Goal: Task Accomplishment & Management: Manage account settings

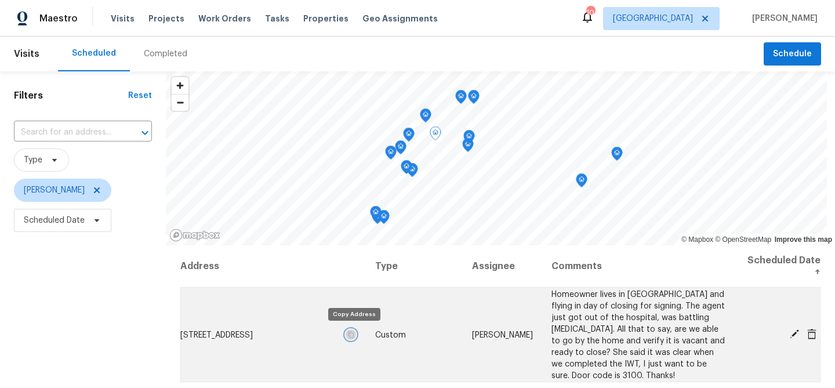
click at [354, 334] on icon "button" at bounding box center [351, 334] width 7 height 7
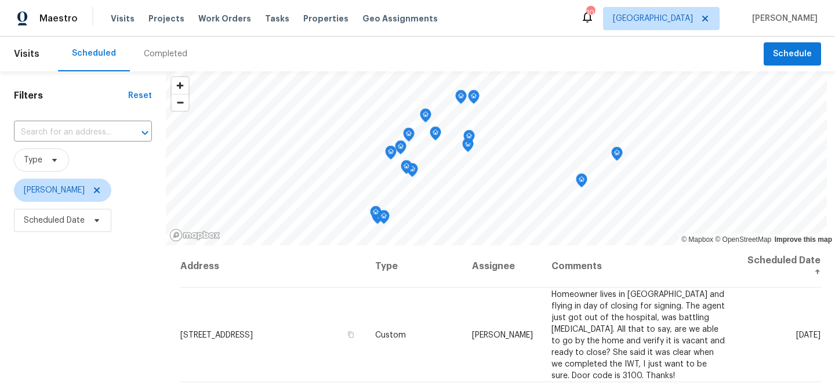
scroll to position [168, 0]
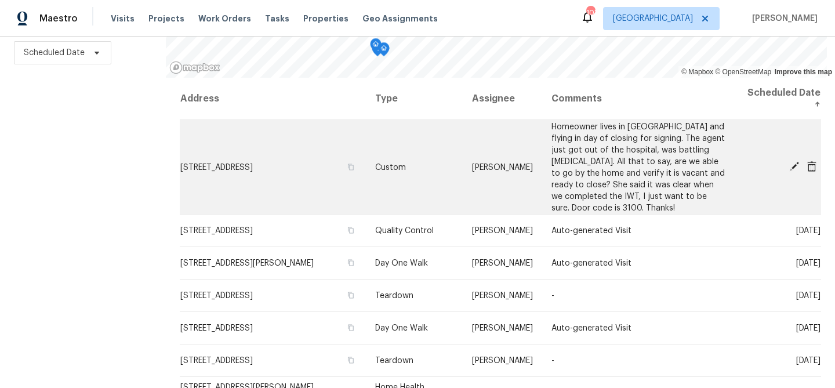
click at [792, 164] on icon at bounding box center [795, 166] width 10 height 10
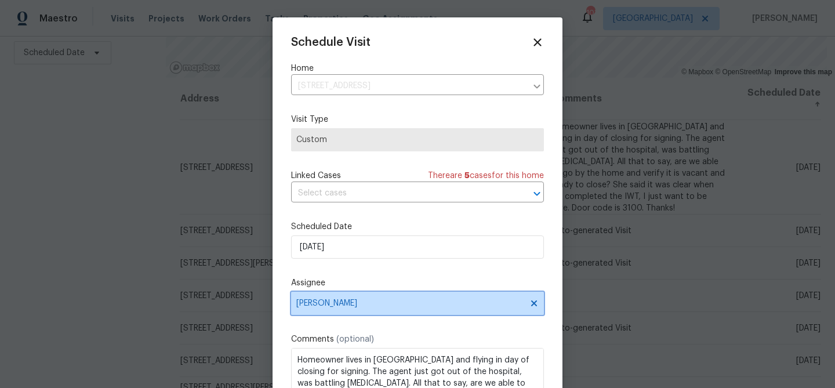
click at [387, 312] on span "[PERSON_NAME]" at bounding box center [417, 303] width 253 height 23
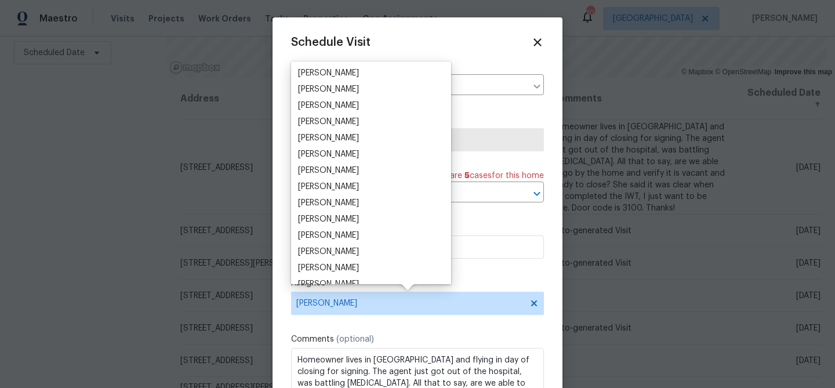
scroll to position [390, 0]
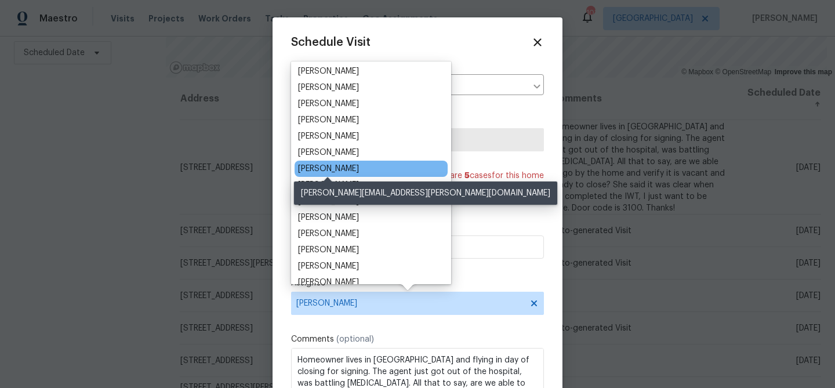
click at [331, 168] on div "Scott Smathers" at bounding box center [328, 169] width 61 height 12
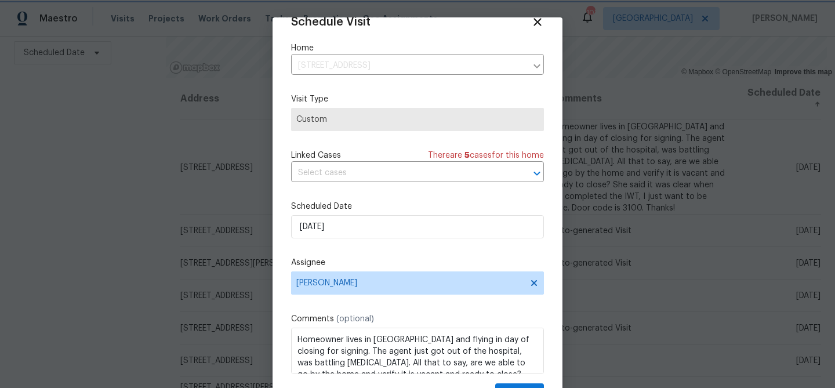
scroll to position [53, 0]
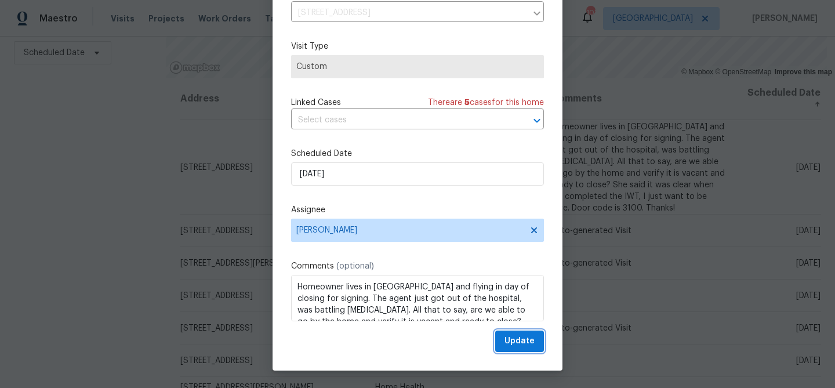
click at [512, 340] on span "Update" at bounding box center [520, 341] width 30 height 15
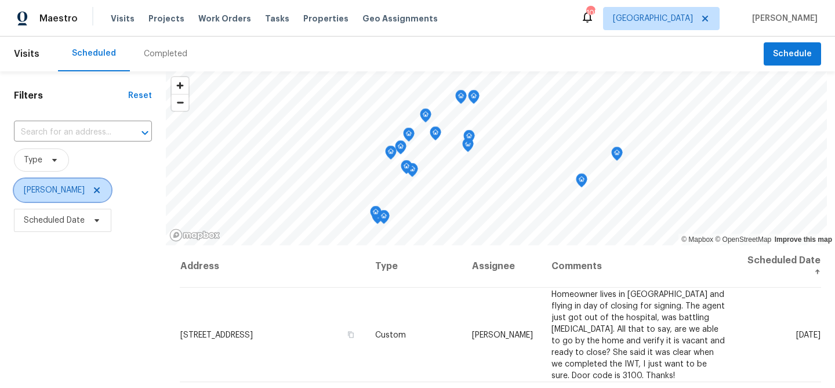
click at [96, 189] on icon at bounding box center [97, 190] width 6 height 6
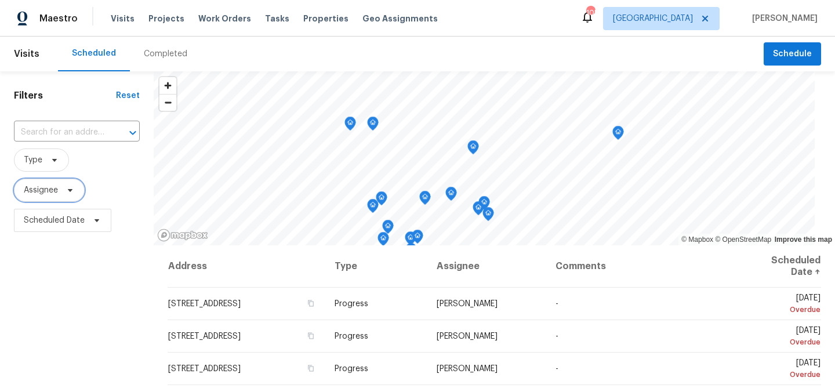
click at [63, 187] on span at bounding box center [68, 190] width 13 height 9
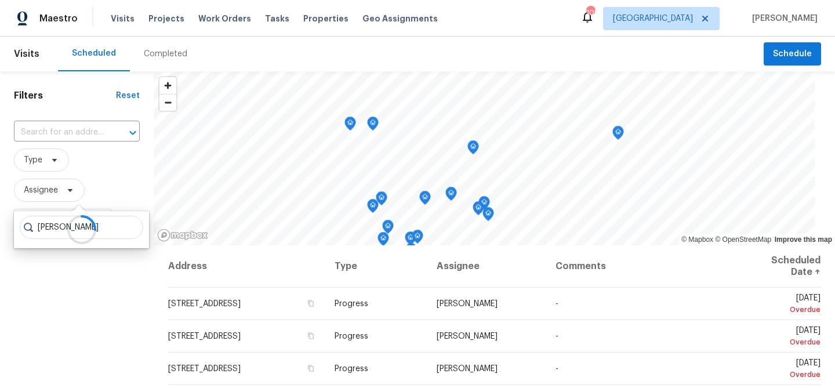
type input "scott smathers"
click at [94, 233] on div at bounding box center [81, 229] width 135 height 37
click at [100, 227] on div at bounding box center [81, 229] width 135 height 37
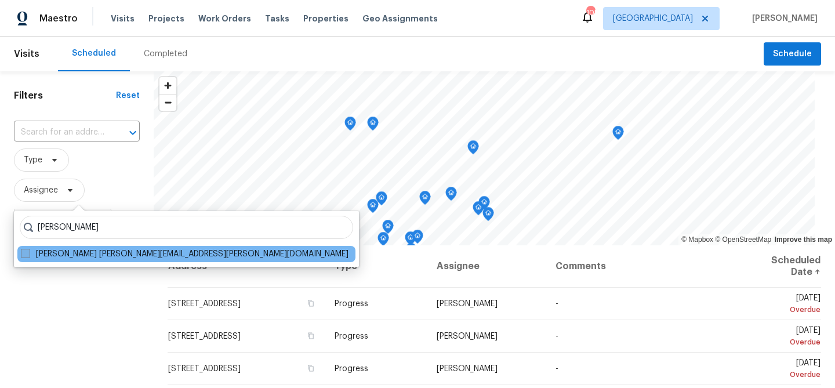
click at [100, 255] on label "Scott Smathers scott.smathers@opendoor.com" at bounding box center [185, 254] width 328 height 12
click at [28, 255] on input "Scott Smathers scott.smathers@opendoor.com" at bounding box center [25, 252] width 8 height 8
checkbox input "true"
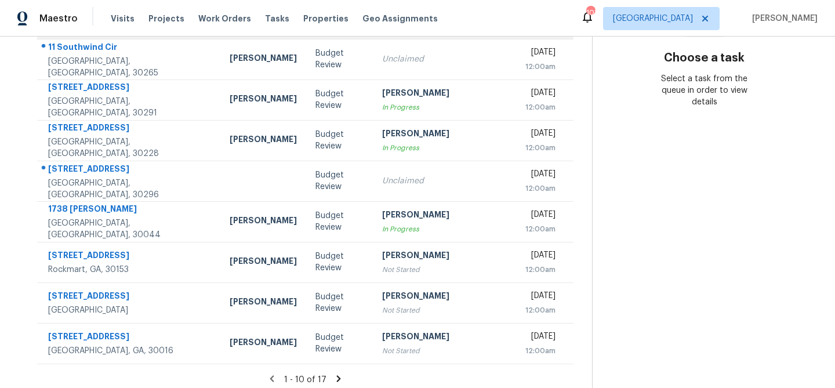
scroll to position [216, 0]
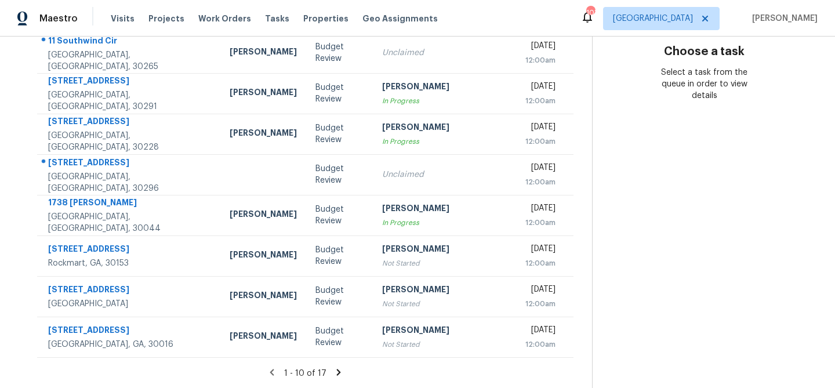
click at [334, 374] on icon at bounding box center [339, 372] width 10 height 10
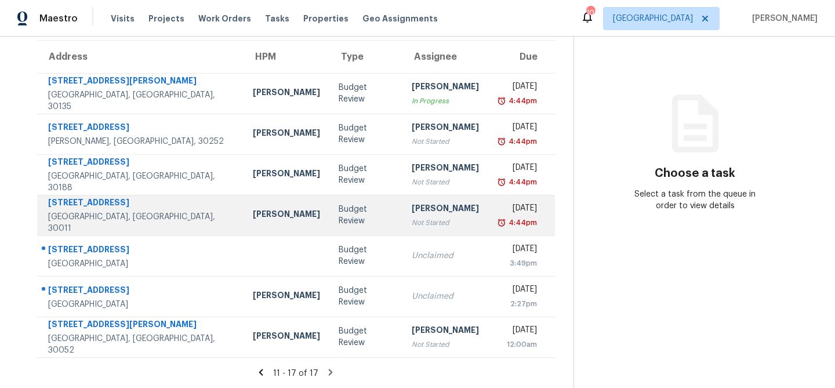
scroll to position [0, 0]
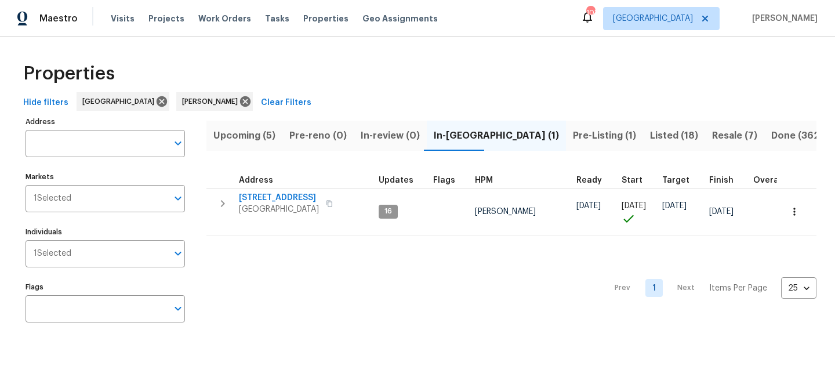
click at [650, 131] on span "Listed (18)" at bounding box center [674, 136] width 48 height 16
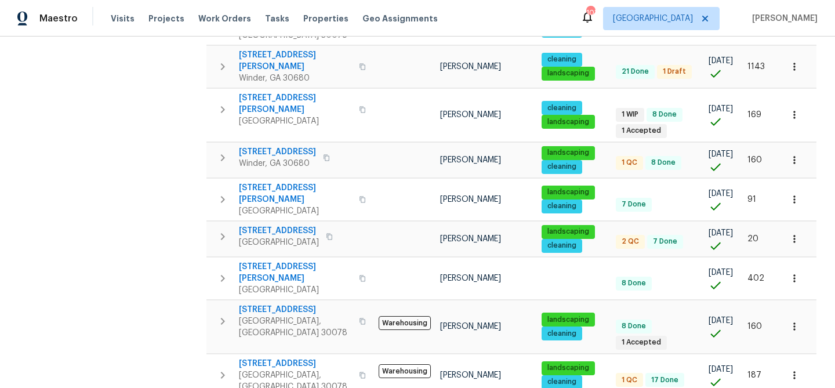
scroll to position [517, 0]
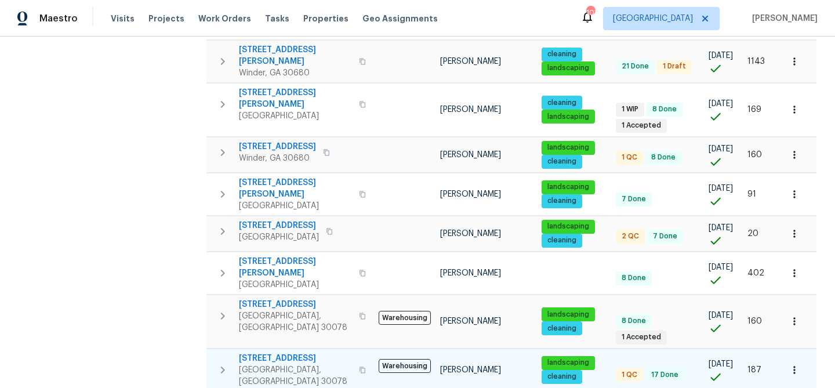
click at [273, 353] on span "2622 Abington Dr" at bounding box center [295, 359] width 113 height 12
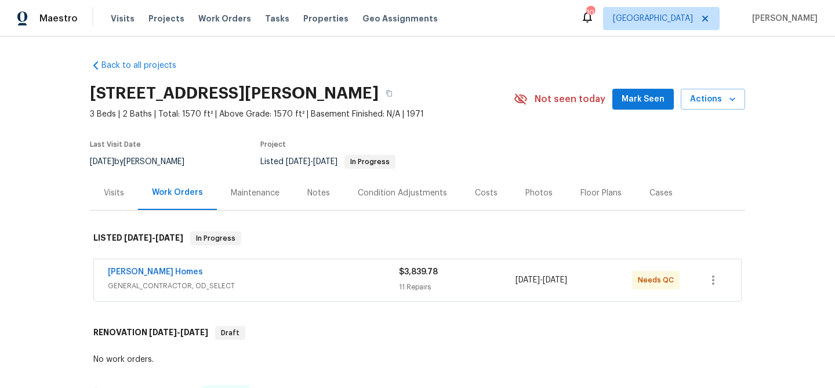
click at [654, 96] on span "Mark Seen" at bounding box center [643, 99] width 43 height 15
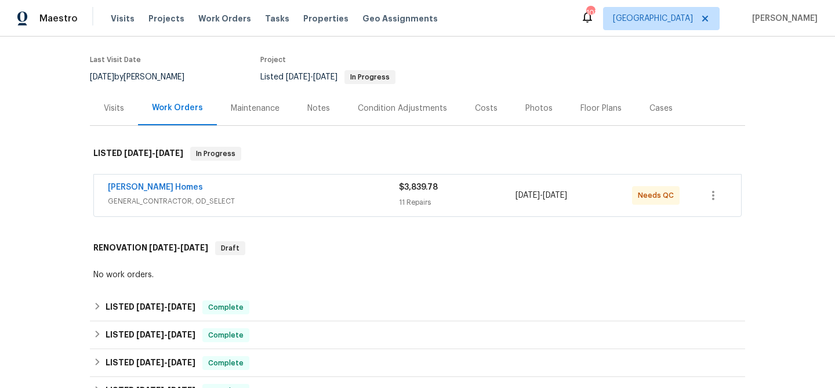
scroll to position [108, 0]
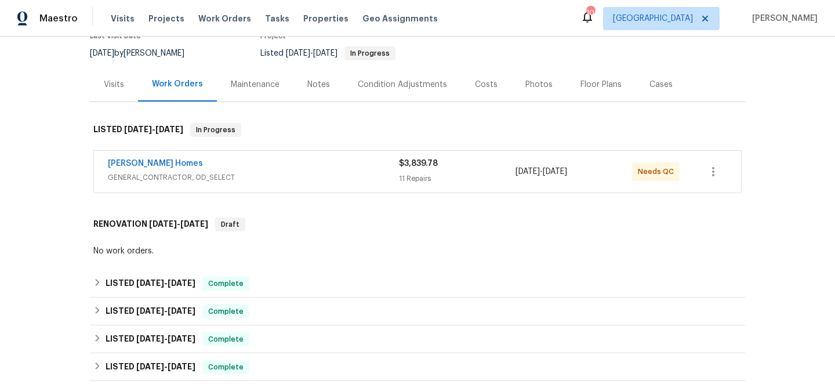
click at [241, 159] on div "[PERSON_NAME] Homes" at bounding box center [253, 165] width 291 height 14
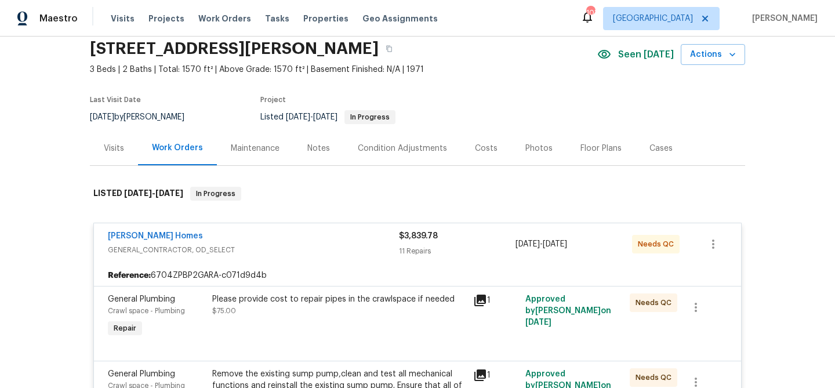
scroll to position [0, 0]
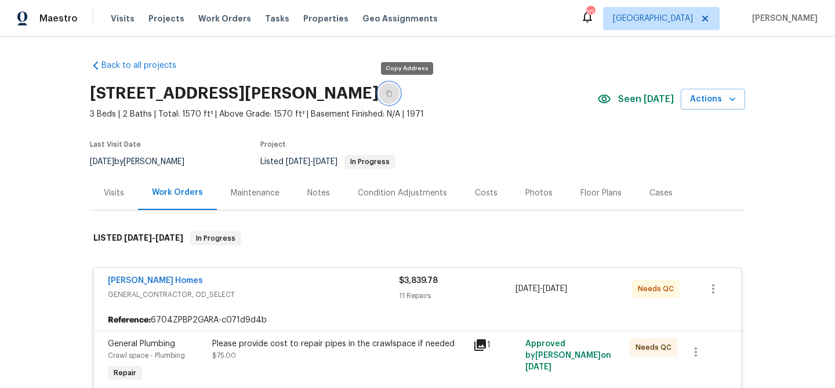
click at [392, 96] on icon "button" at bounding box center [389, 94] width 6 height 6
